Goal: Information Seeking & Learning: Learn about a topic

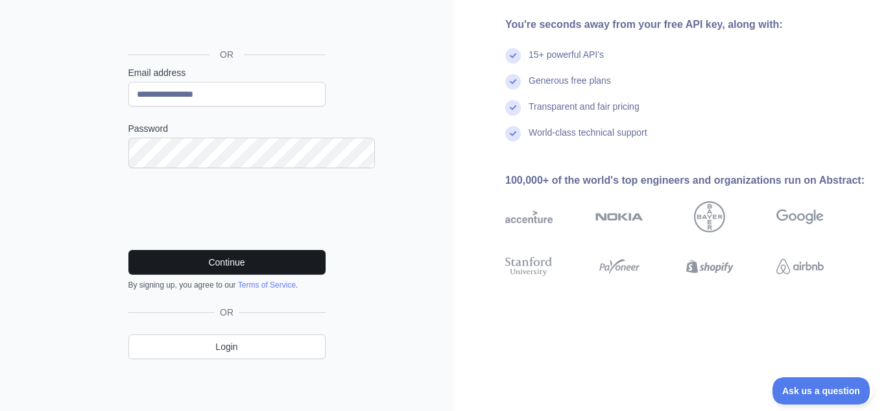
scroll to position [234, 0]
click at [257, 250] on button "Continue" at bounding box center [226, 262] width 197 height 25
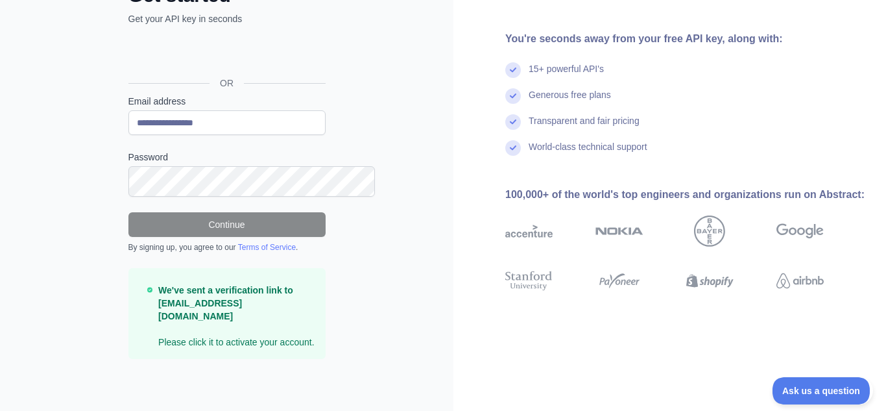
scroll to position [211, 0]
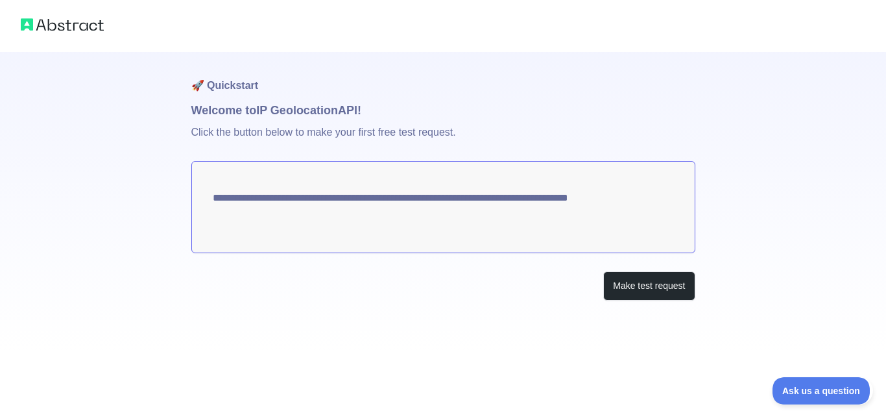
scroll to position [6, 0]
click at [619, 300] on button "Make test request" at bounding box center [648, 285] width 91 height 29
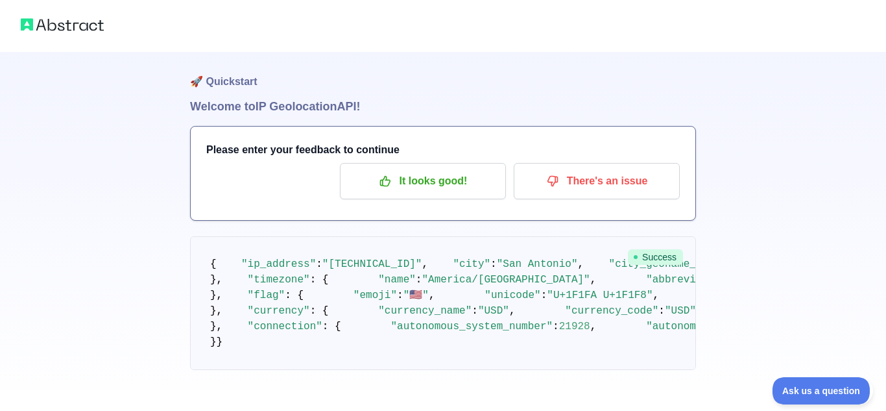
scroll to position [0, 0]
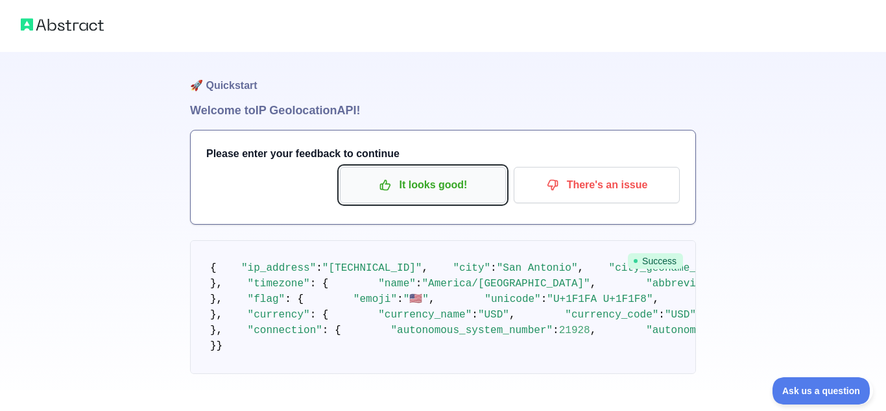
click at [366, 196] on p "It looks good!" at bounding box center [423, 185] width 147 height 22
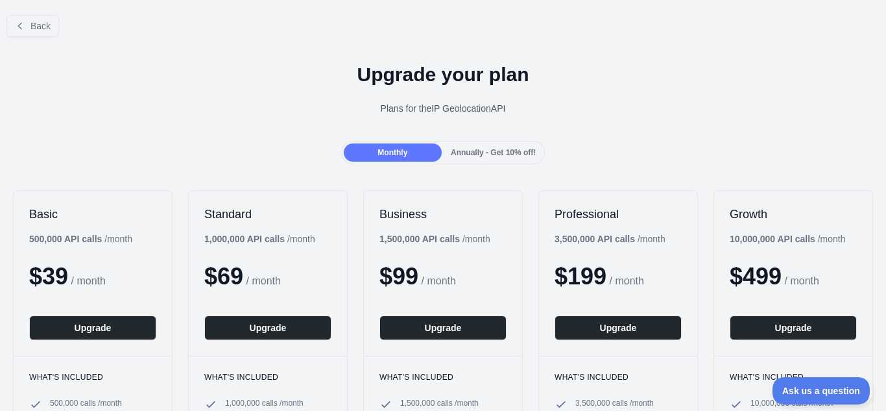
scroll to position [3, 0]
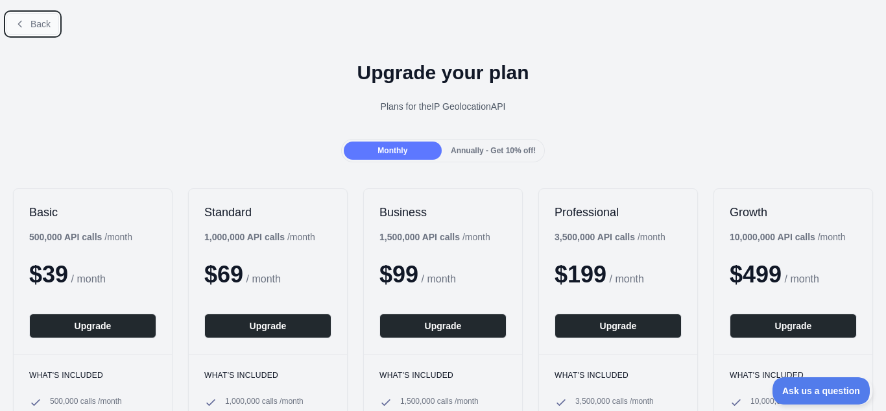
click at [25, 29] on icon at bounding box center [20, 24] width 10 height 10
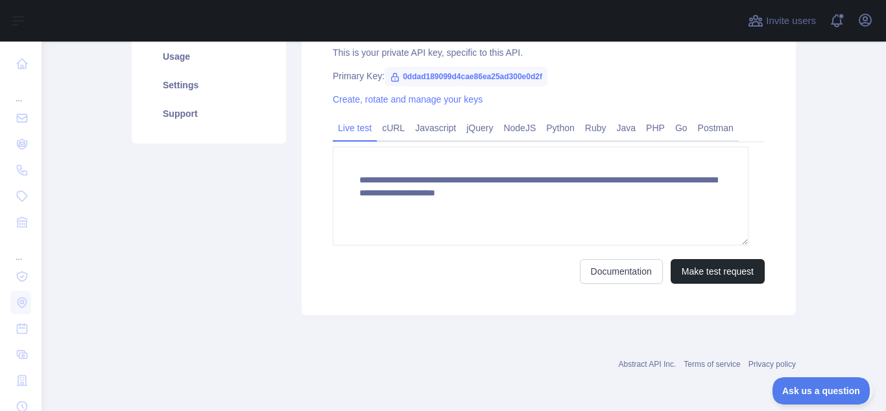
scroll to position [170, 0]
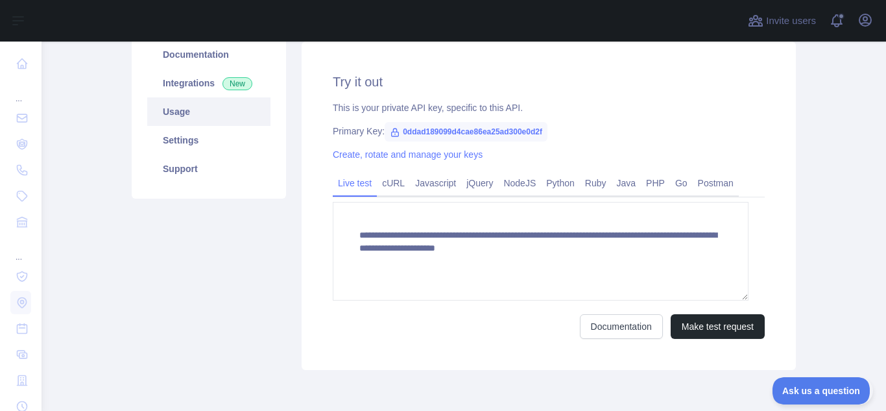
click at [190, 126] on link "Usage" at bounding box center [208, 111] width 123 height 29
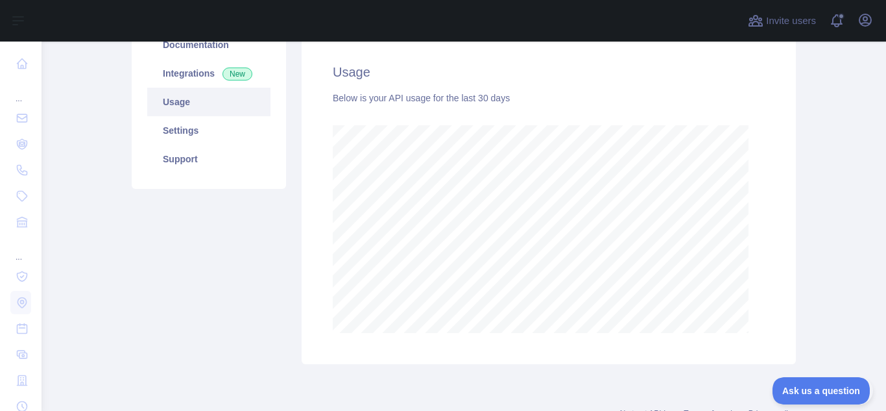
scroll to position [167, 0]
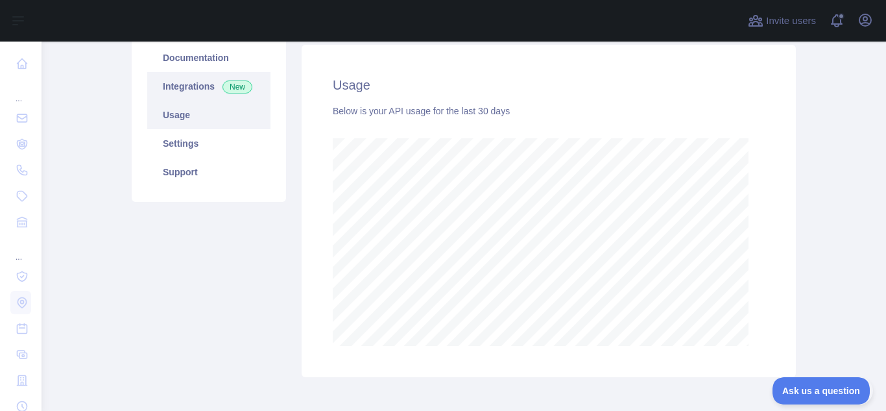
click at [239, 101] on link "Integrations New" at bounding box center [208, 86] width 123 height 29
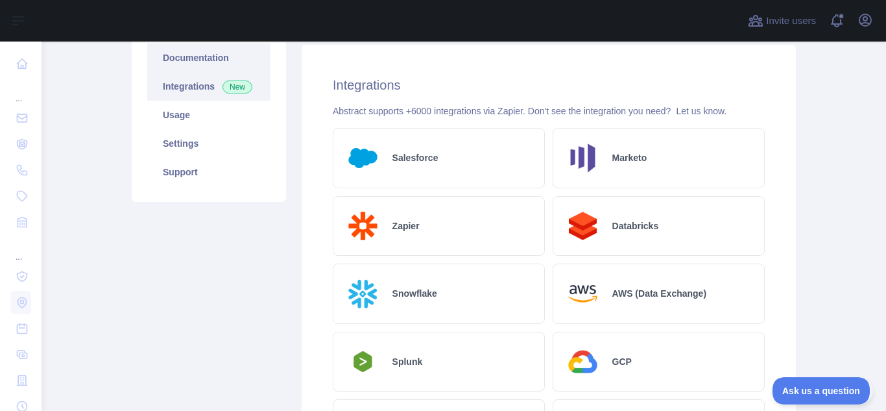
click at [208, 72] on link "Documentation" at bounding box center [208, 57] width 123 height 29
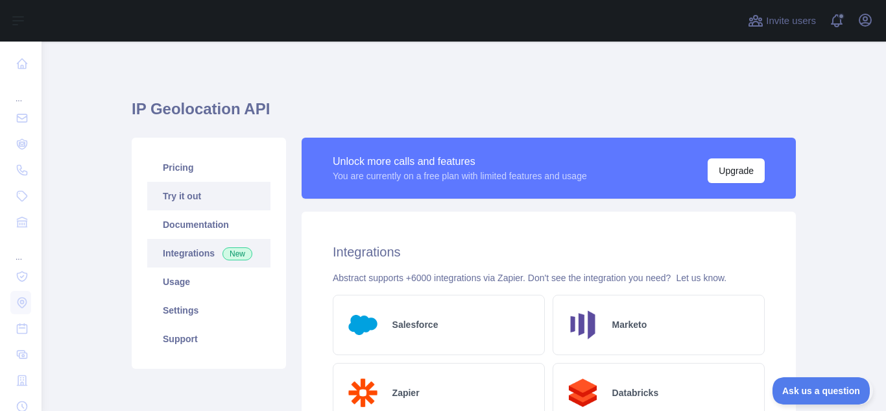
click at [204, 210] on link "Try it out" at bounding box center [208, 196] width 123 height 29
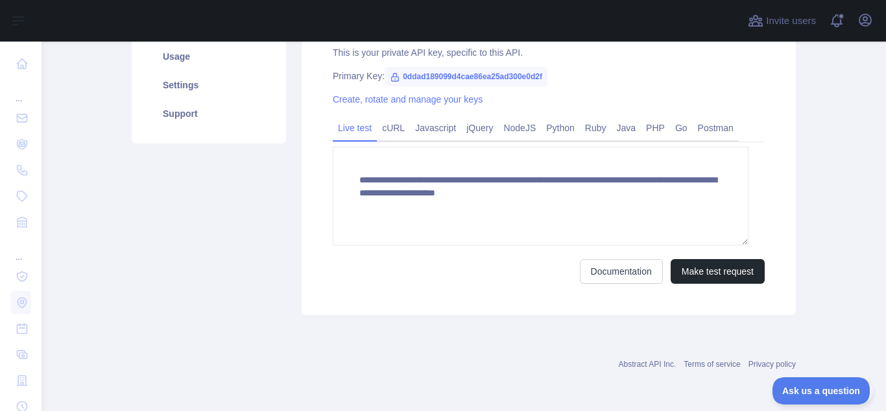
scroll to position [269, 0]
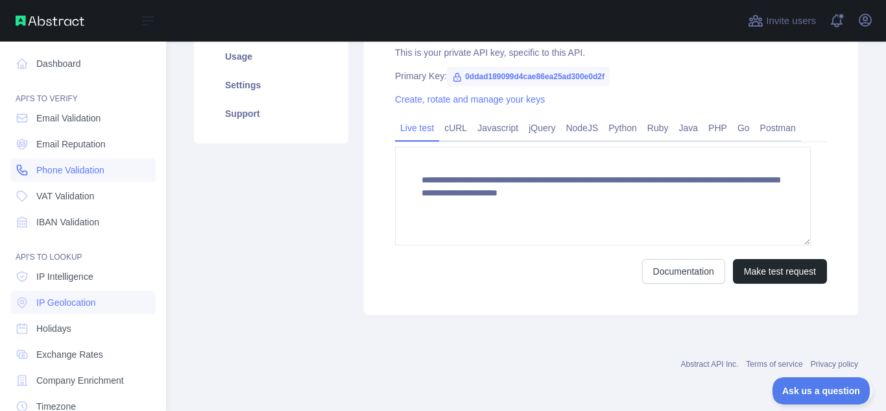
click at [66, 176] on span "Phone Validation" at bounding box center [70, 169] width 68 height 13
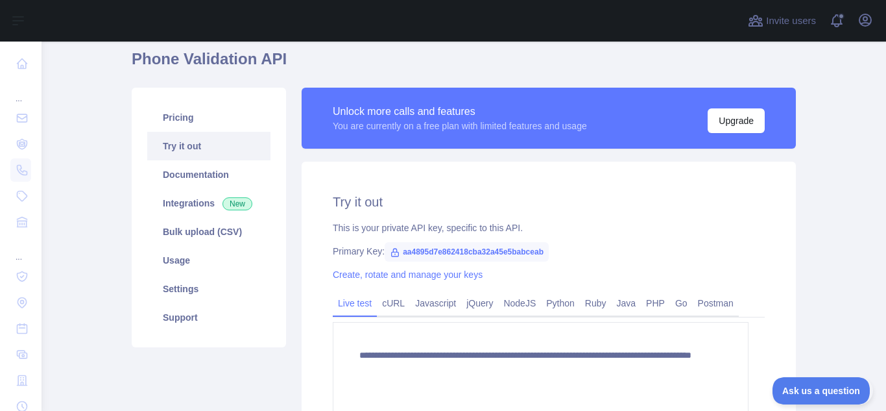
scroll to position [51, 0]
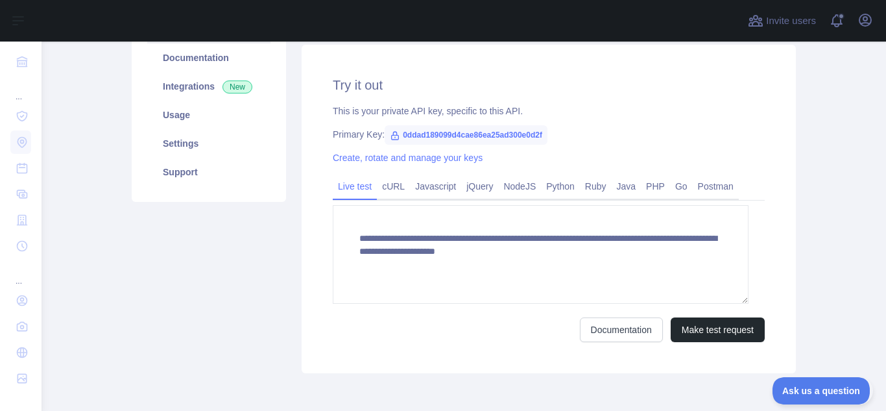
scroll to position [170, 0]
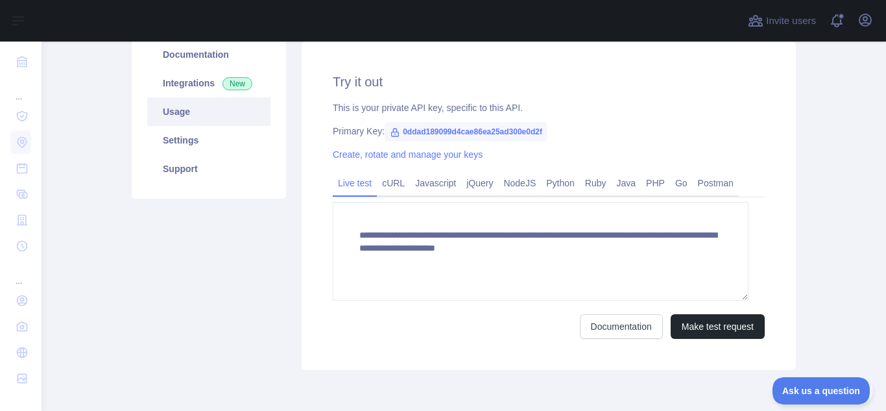
click at [204, 126] on link "Usage" at bounding box center [208, 111] width 123 height 29
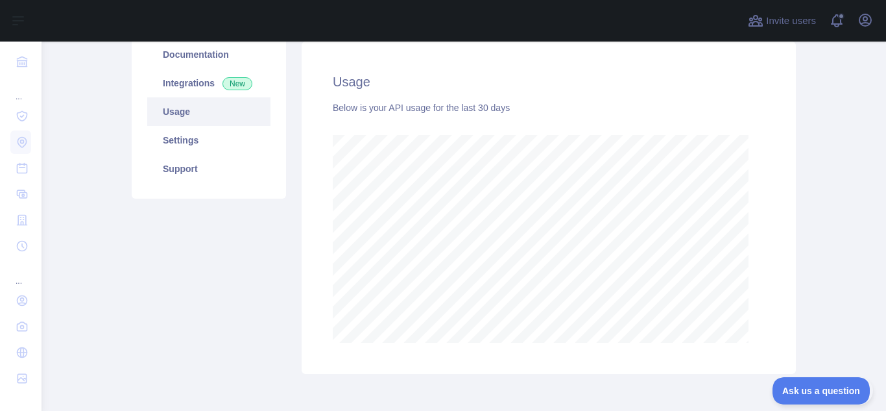
scroll to position [359, 834]
click at [202, 154] on link "Settings" at bounding box center [208, 140] width 123 height 29
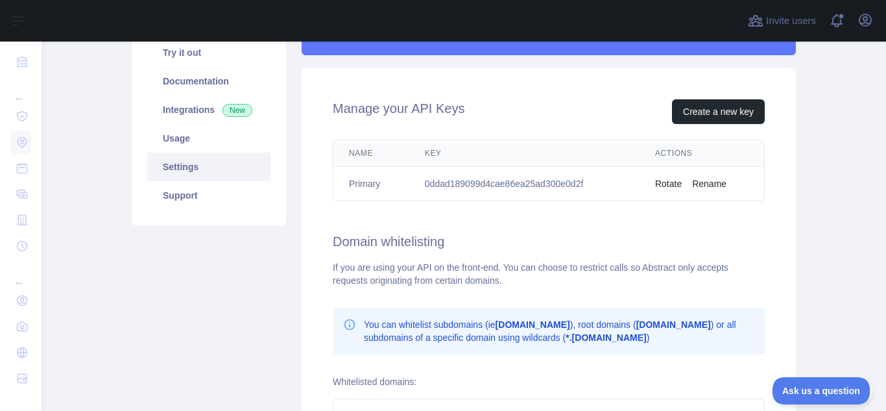
scroll to position [147, 0]
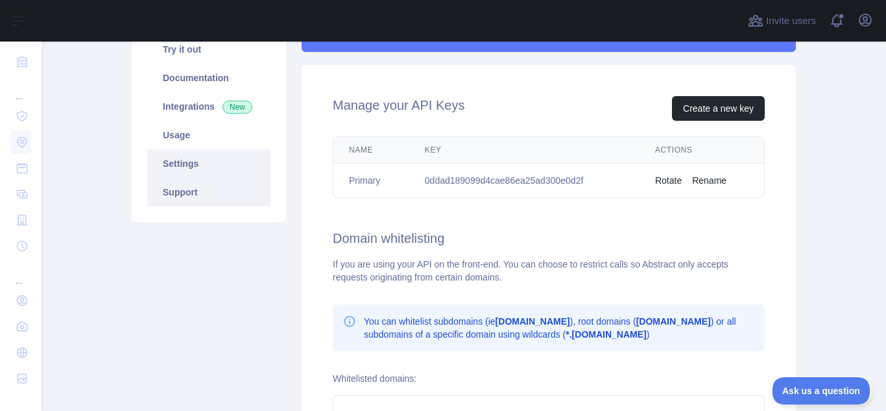
click at [217, 206] on link "Support" at bounding box center [208, 192] width 123 height 29
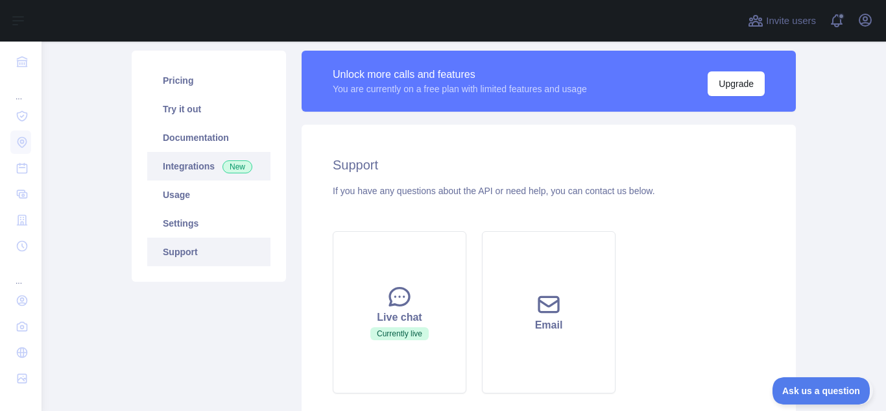
scroll to position [85, 0]
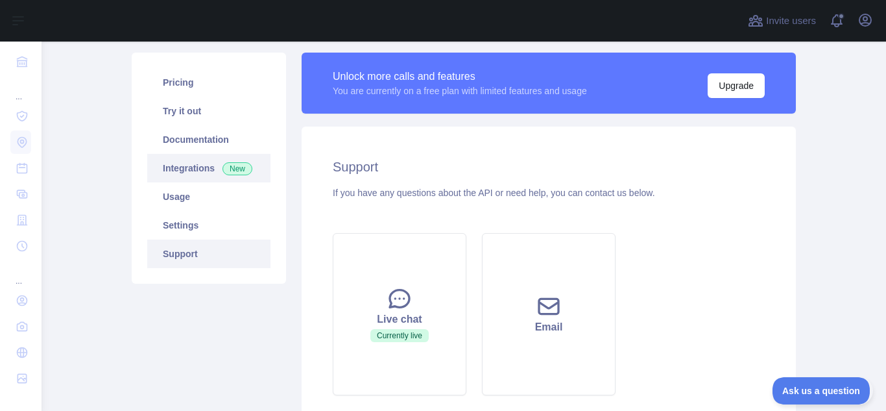
click at [215, 182] on link "Integrations New" at bounding box center [208, 168] width 123 height 29
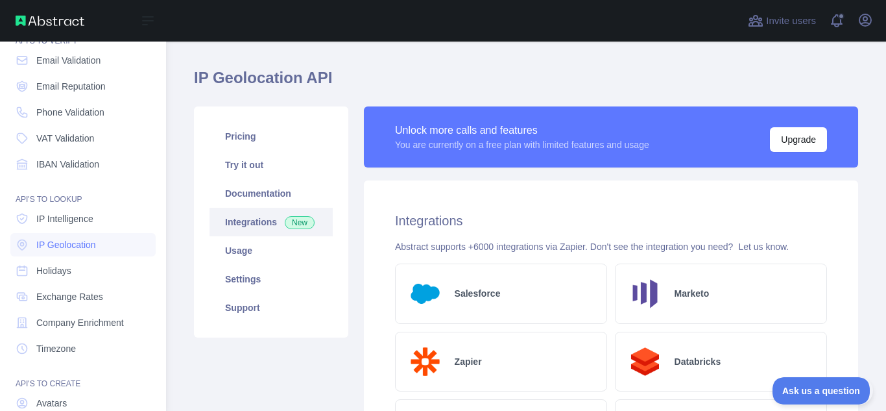
scroll to position [54, 0]
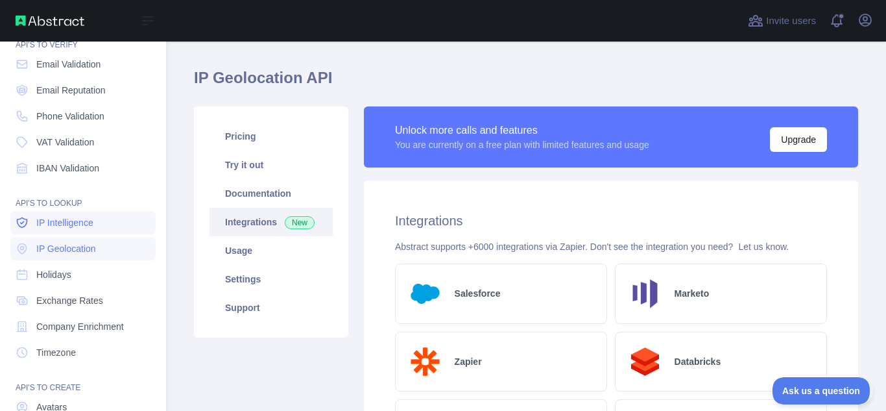
click at [86, 234] on link "IP Intelligence" at bounding box center [82, 222] width 145 height 23
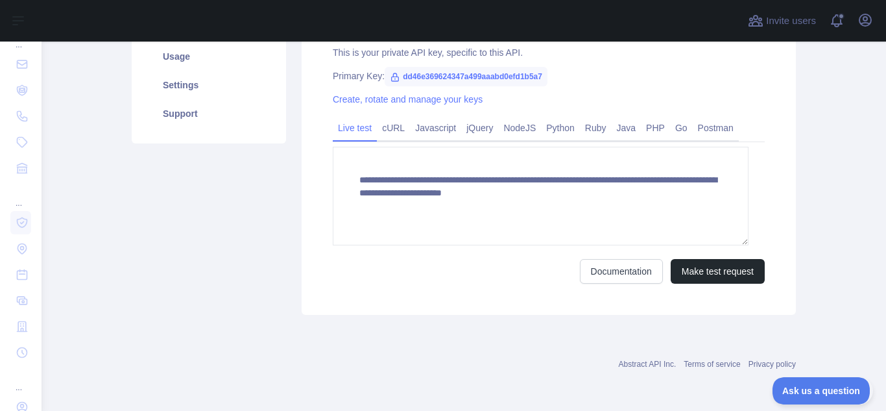
scroll to position [353, 0]
click at [702, 259] on button "Make test request" at bounding box center [718, 271] width 94 height 25
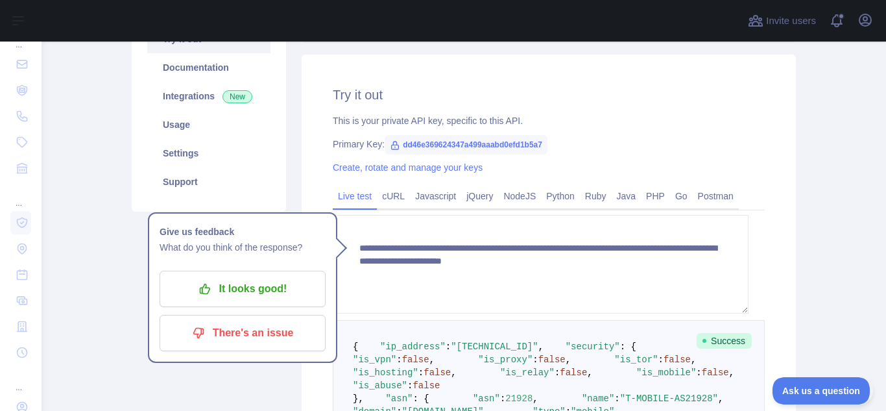
scroll to position [156, 0]
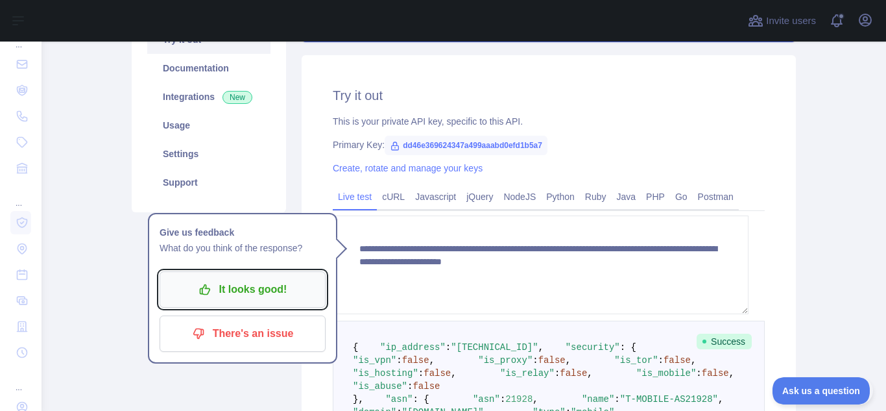
click at [219, 300] on p "It looks good!" at bounding box center [242, 289] width 147 height 22
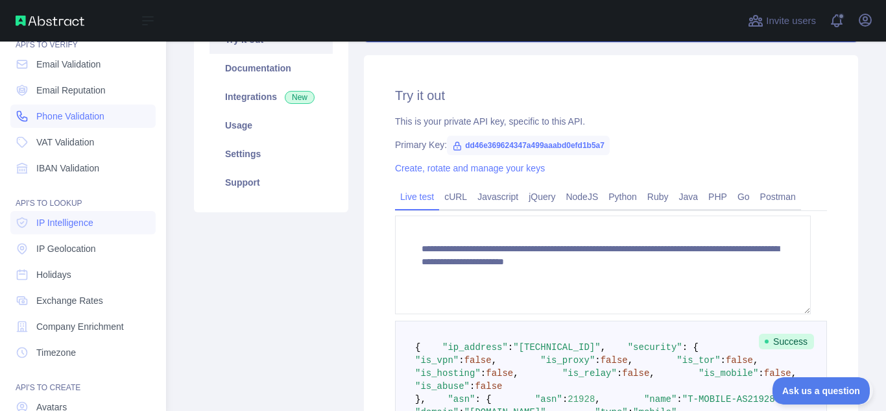
click at [76, 123] on span "Phone Validation" at bounding box center [70, 116] width 68 height 13
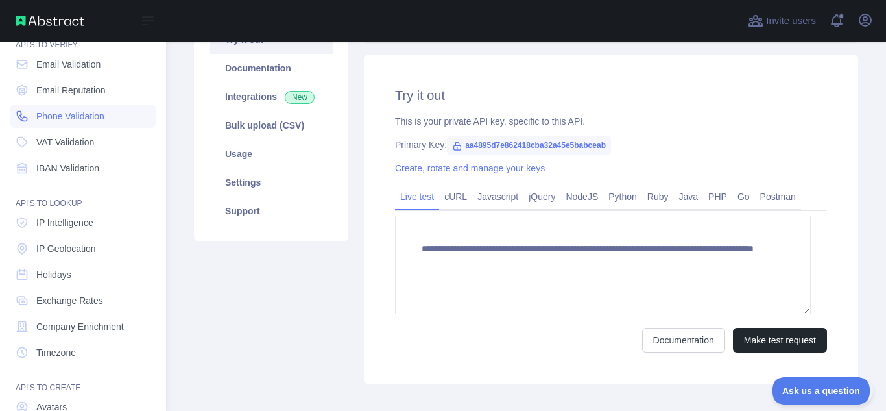
click at [76, 123] on span "Phone Validation" at bounding box center [70, 116] width 68 height 13
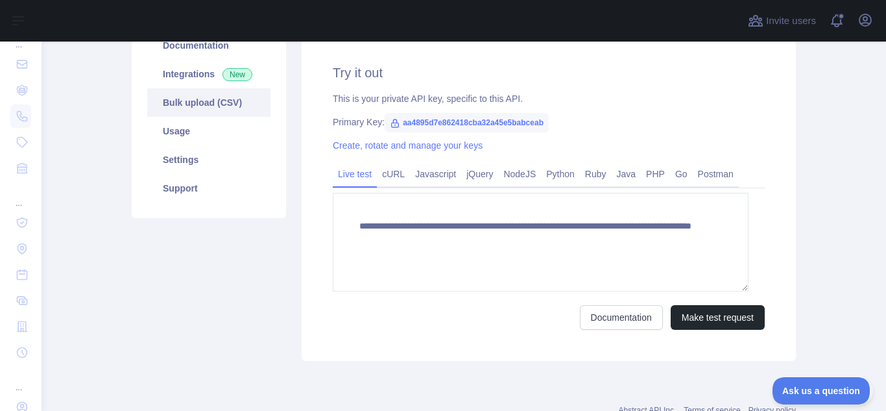
scroll to position [181, 0]
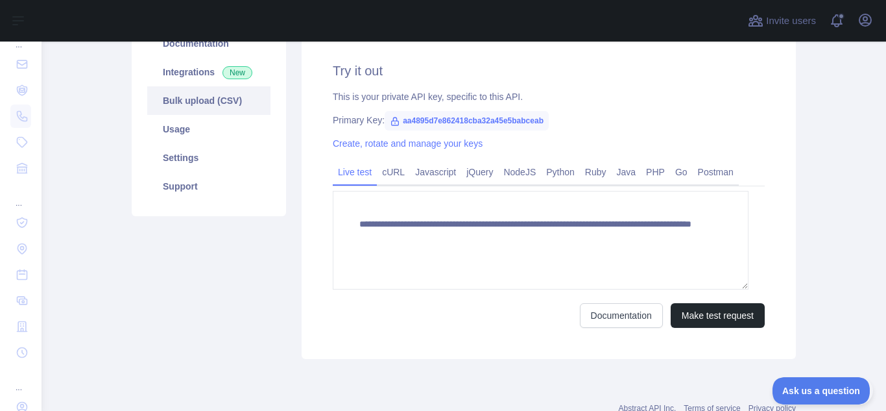
click at [202, 115] on link "Bulk upload (CSV)" at bounding box center [208, 100] width 123 height 29
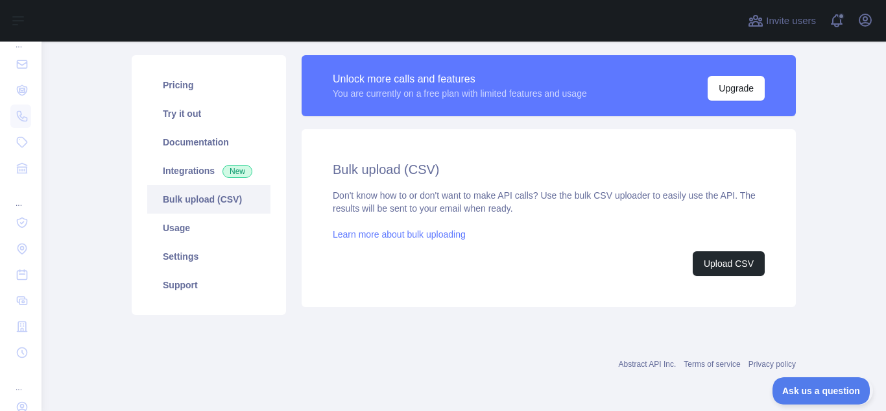
click at [466, 229] on link "Learn more about bulk uploading" at bounding box center [399, 234] width 133 height 10
